Goal: Information Seeking & Learning: Learn about a topic

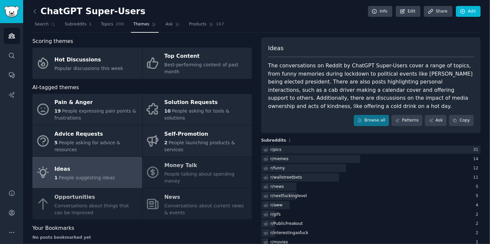
click at [483, 162] on div "ChatGPT Super-Users Info Edit Share Add Search Subreddits 1 Topics 200 Themes A…" at bounding box center [256, 175] width 467 height 350
click at [483, 123] on div "ChatGPT Super-Users Info Edit Share Add Search Subreddits 1 Topics 200 Themes A…" at bounding box center [256, 175] width 467 height 350
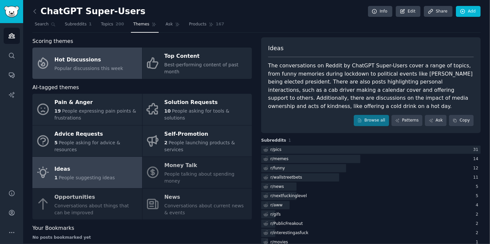
click at [76, 57] on div "Hot Discussions" at bounding box center [89, 60] width 69 height 11
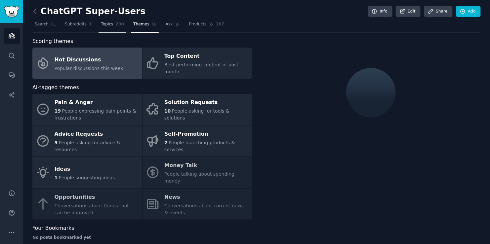
click at [102, 28] on link "Topics 200" at bounding box center [113, 26] width 28 height 14
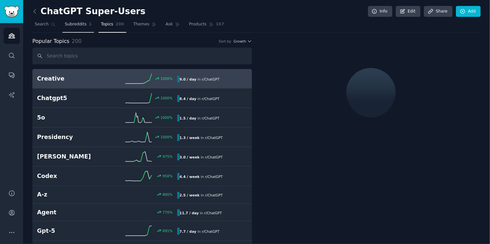
click at [81, 26] on span "Subreddits" at bounding box center [76, 24] width 22 height 6
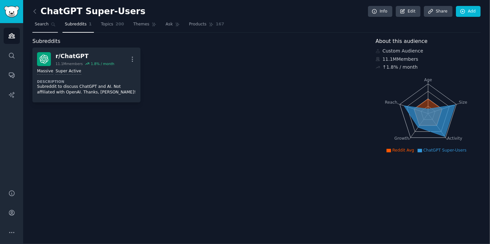
click at [51, 25] on icon at bounding box center [53, 24] width 5 height 5
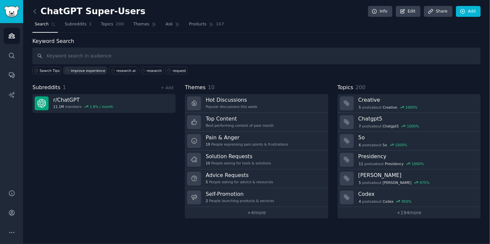
click at [96, 69] on div "improve experience" at bounding box center [88, 70] width 35 height 5
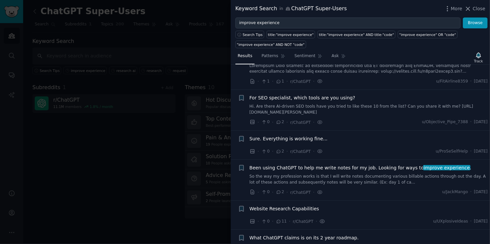
scroll to position [52, 0]
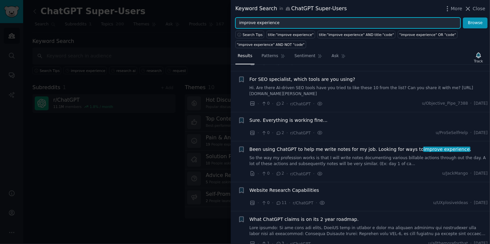
drag, startPoint x: 278, startPoint y: 24, endPoint x: 255, endPoint y: 27, distance: 23.0
click at [255, 27] on input "improve experience" at bounding box center [348, 23] width 225 height 11
type input "improve"
click at [463, 18] on button "Browse" at bounding box center [475, 23] width 25 height 11
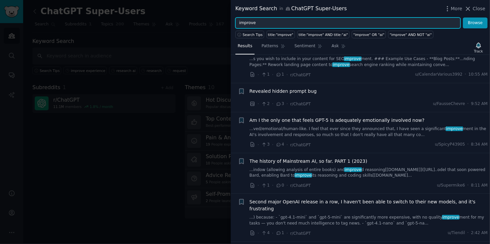
scroll to position [165, 0]
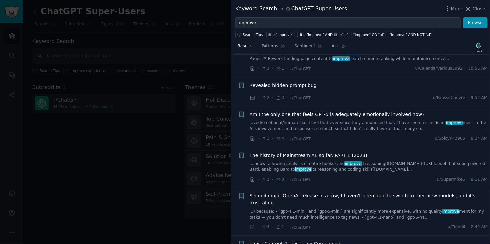
click at [155, 134] on div at bounding box center [245, 122] width 490 height 244
